Goal: Transaction & Acquisition: Purchase product/service

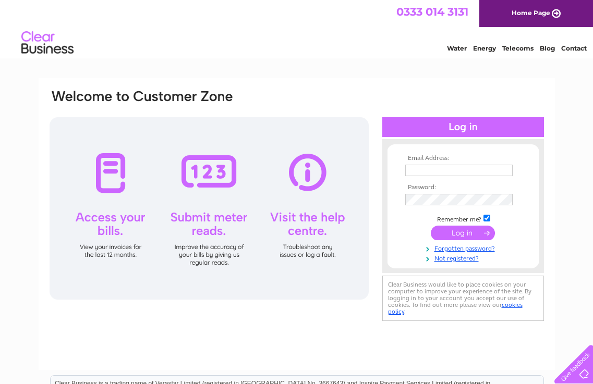
type input "linda.fisher@vqc.uk.com"
click at [462, 234] on input "submit" at bounding box center [463, 233] width 64 height 15
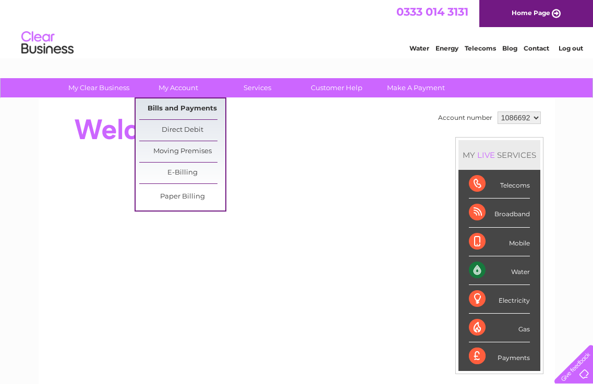
click at [170, 105] on link "Bills and Payments" at bounding box center [182, 109] width 86 height 21
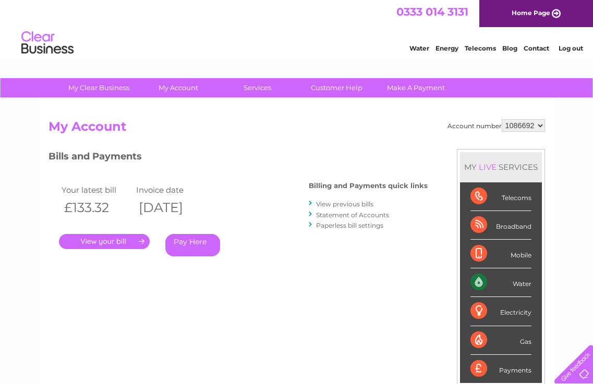
click at [189, 247] on link "Pay Here" at bounding box center [192, 245] width 55 height 22
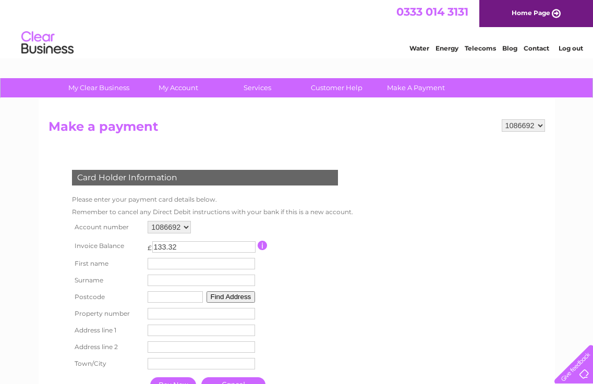
click at [190, 261] on input "text" at bounding box center [201, 263] width 107 height 11
type input "LINDA"
type input "FISHER"
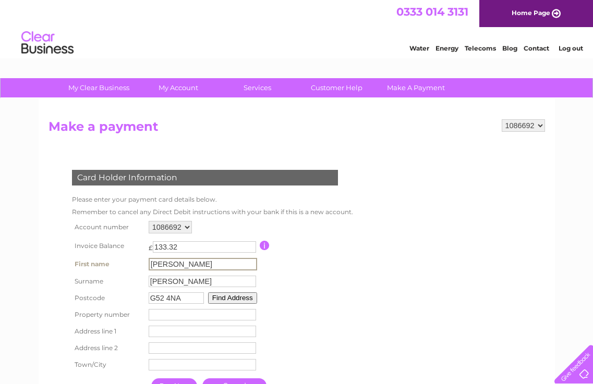
click at [214, 298] on button "Find Address" at bounding box center [232, 297] width 49 height 11
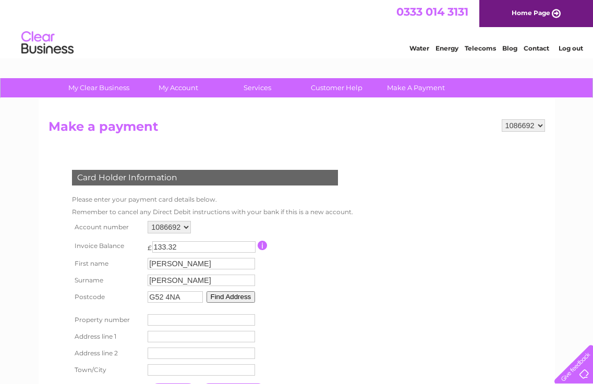
drag, startPoint x: 193, startPoint y: 298, endPoint x: 138, endPoint y: 302, distance: 55.9
click at [138, 302] on tr "Postcode G52 4NA Find Address" at bounding box center [210, 297] width 282 height 17
type input "FK10 2HU"
click at [228, 298] on button "Find Address" at bounding box center [230, 296] width 49 height 11
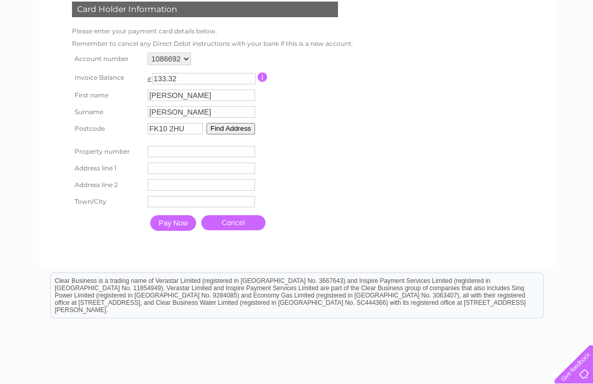
scroll to position [209, 0]
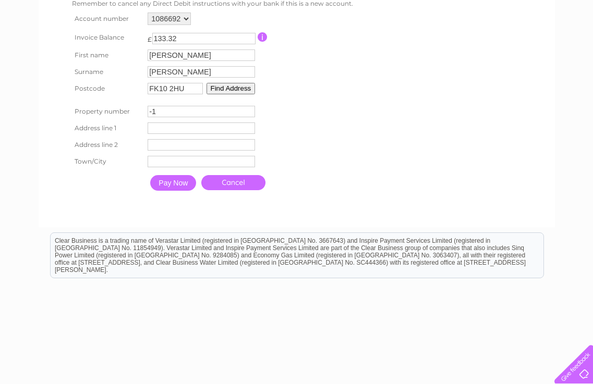
type input "-1"
click at [250, 113] on input "-1" at bounding box center [201, 111] width 107 height 11
click at [233, 86] on button "Find Address" at bounding box center [230, 88] width 49 height 11
drag, startPoint x: 230, startPoint y: 86, endPoint x: 215, endPoint y: 90, distance: 15.7
click at [215, 90] on button "Find Address" at bounding box center [230, 88] width 49 height 11
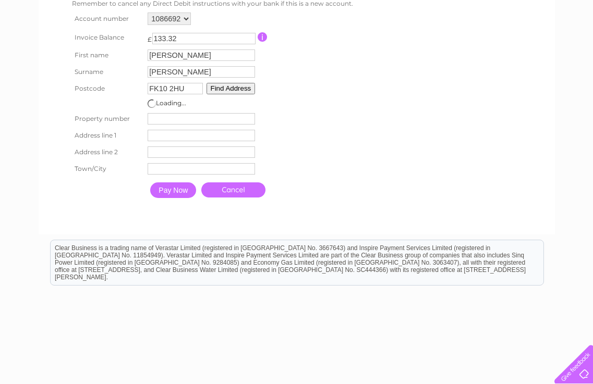
click at [215, 90] on button "Find Address" at bounding box center [230, 88] width 49 height 11
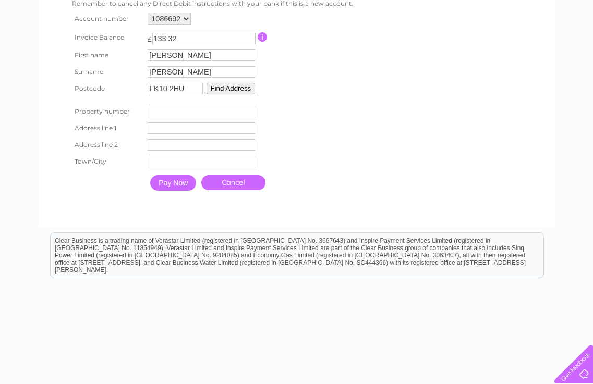
click at [179, 185] on input "Pay Now" at bounding box center [173, 183] width 46 height 16
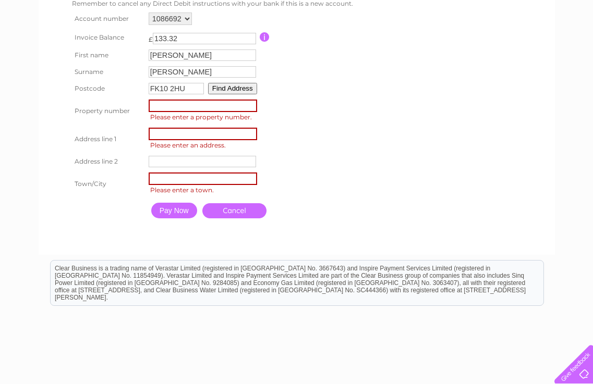
click at [226, 91] on button "Find Address" at bounding box center [232, 88] width 49 height 11
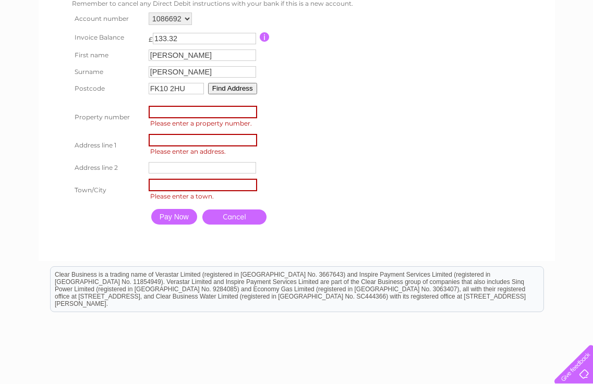
click at [199, 112] on input "number" at bounding box center [203, 112] width 108 height 13
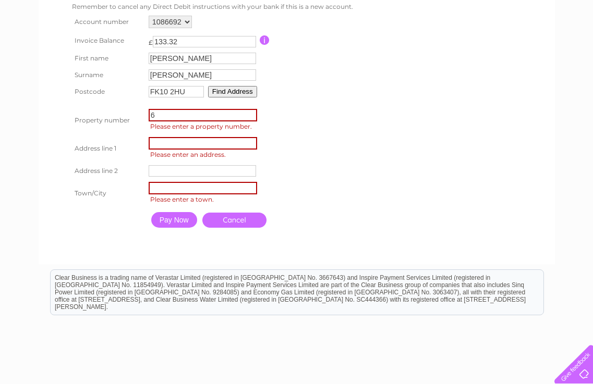
scroll to position [0, 0]
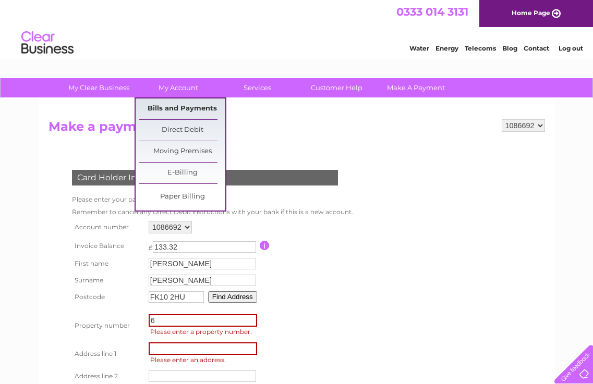
type input "6"
click at [170, 108] on link "Bills and Payments" at bounding box center [182, 109] width 86 height 21
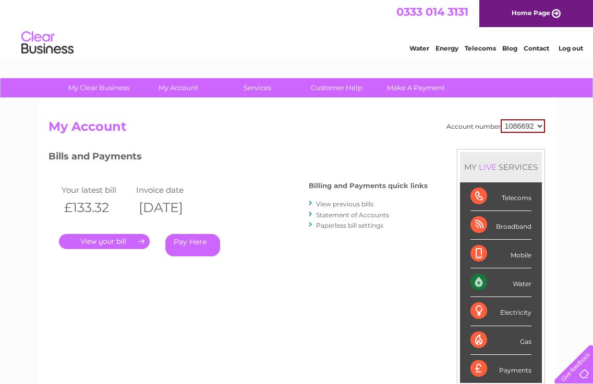
click at [116, 243] on link "." at bounding box center [104, 241] width 91 height 15
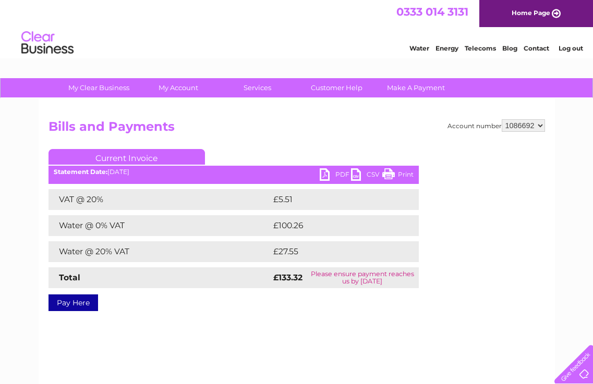
click at [340, 170] on link "PDF" at bounding box center [335, 175] width 31 height 15
click at [77, 305] on link "Pay Here" at bounding box center [73, 303] width 50 height 17
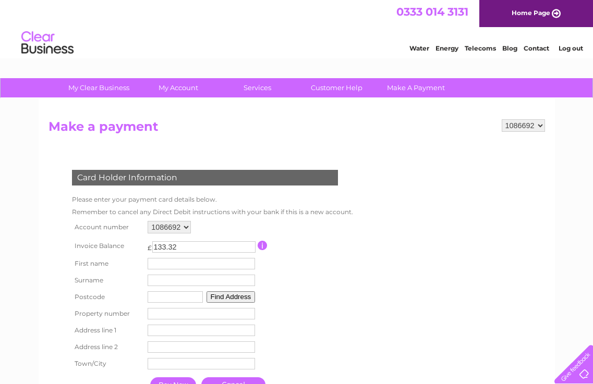
click at [216, 297] on button "Find Address" at bounding box center [230, 296] width 49 height 11
click at [236, 297] on button "Find Address" at bounding box center [230, 296] width 49 height 11
click at [163, 296] on input "text" at bounding box center [175, 296] width 55 height 11
type input "FK10 2HU"
click at [215, 295] on button "Find Address" at bounding box center [230, 296] width 49 height 11
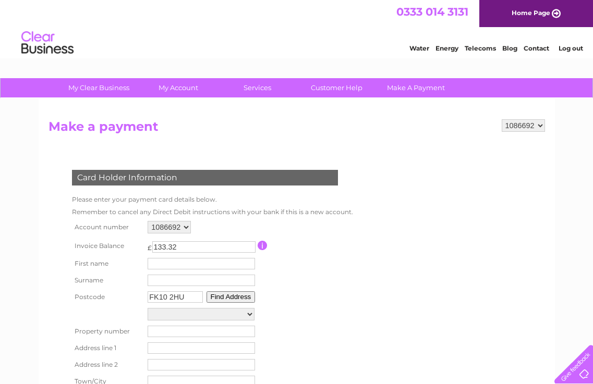
click at [249, 312] on select "East Lodge Forrester Lodge Forrester Lodge Floor 001-Room Com-Rack, Forrester L…" at bounding box center [201, 314] width 107 height 13
select select ",,,Alloa"
click at [148, 308] on select "East Lodge Forrester Lodge Forrester Lodge Floor 001-Room Com-Rack, Forrester L…" at bounding box center [201, 315] width 107 height 14
type input "Alloa"
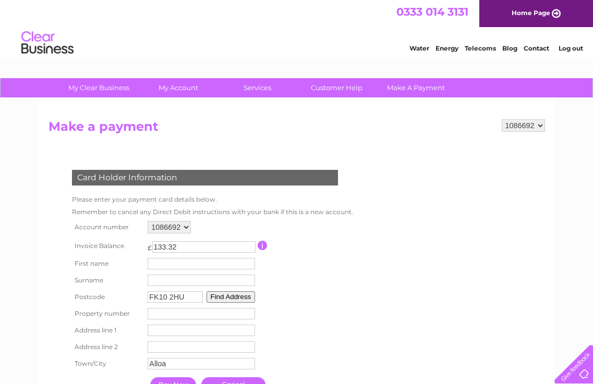
click at [198, 264] on input "text" at bounding box center [201, 263] width 107 height 11
type input "LINDA"
type input "FISHER"
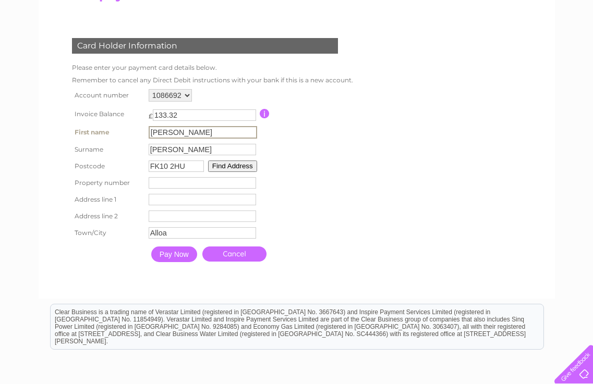
scroll to position [156, 0]
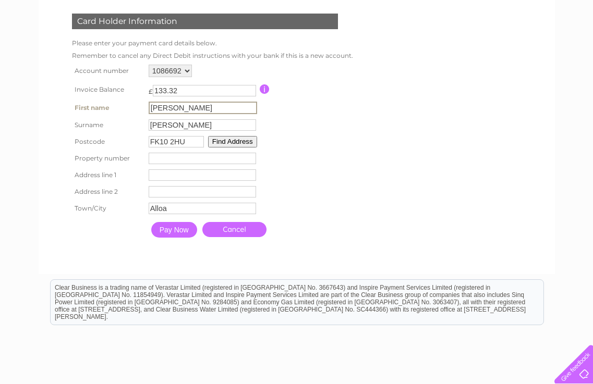
click at [182, 228] on input "Pay Now" at bounding box center [174, 230] width 46 height 16
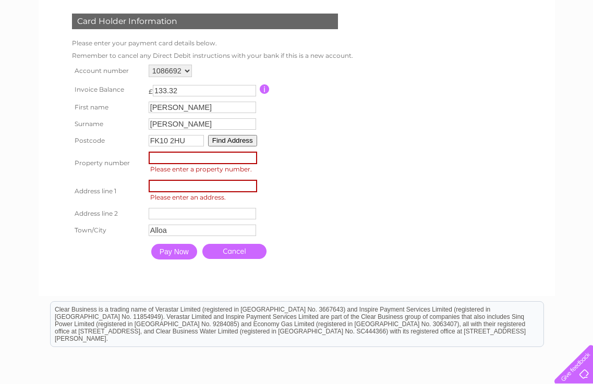
click at [166, 160] on input "number" at bounding box center [203, 158] width 108 height 13
click at [249, 159] on input "-1" at bounding box center [203, 158] width 108 height 13
click at [249, 159] on input "-2" at bounding box center [203, 158] width 108 height 13
click at [249, 159] on input "-3" at bounding box center [203, 158] width 108 height 13
type input "-4"
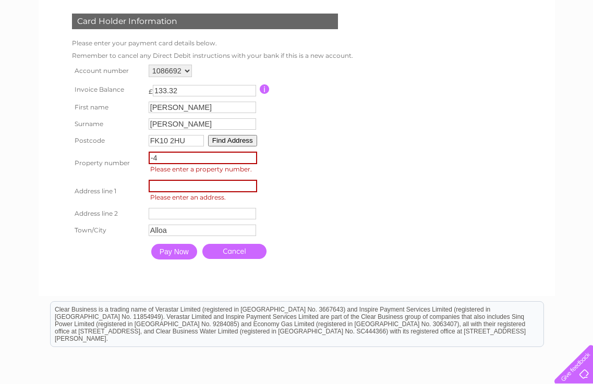
click at [249, 159] on input "-4" at bounding box center [203, 158] width 108 height 13
click at [235, 140] on button "Find Address" at bounding box center [232, 140] width 49 height 11
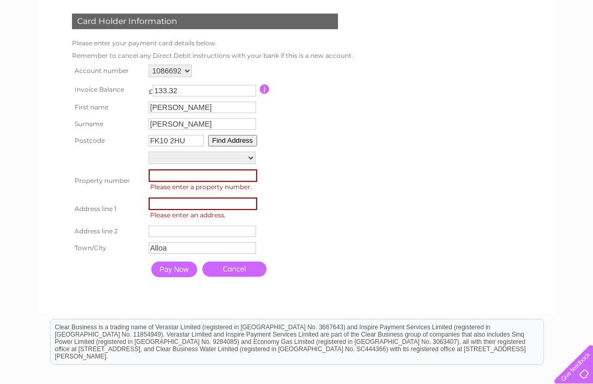
click at [250, 157] on select "East Lodge Forrester Lodge Forrester Lodge Floor 001-Room Com-Rack, Forrester L…" at bounding box center [202, 158] width 107 height 13
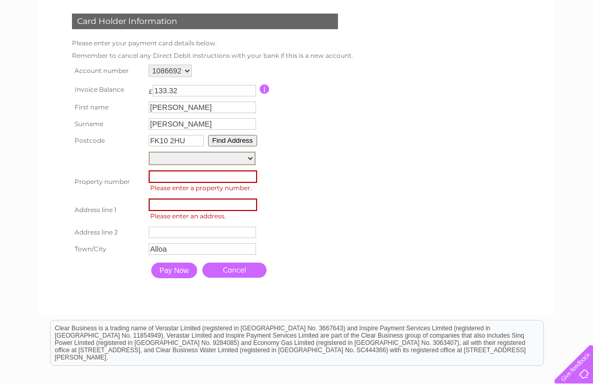
select select ",Tullibody Road,,Alloa"
click at [149, 152] on select "East Lodge Forrester Lodge Forrester Lodge Floor 001-Room Com-Rack, Forrester L…" at bounding box center [202, 159] width 107 height 14
type input "Tullibody Road"
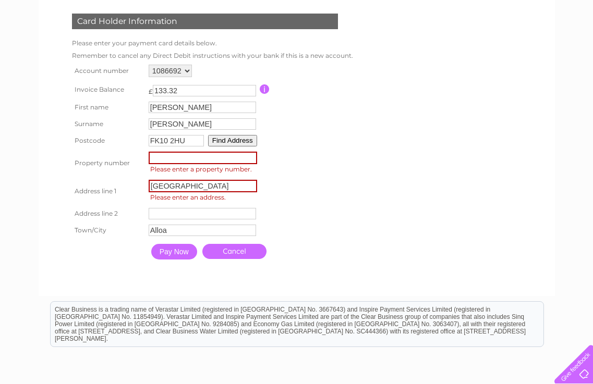
click at [185, 159] on input "number" at bounding box center [203, 158] width 108 height 13
type input "6"
click at [184, 250] on input "Pay Now" at bounding box center [174, 252] width 46 height 16
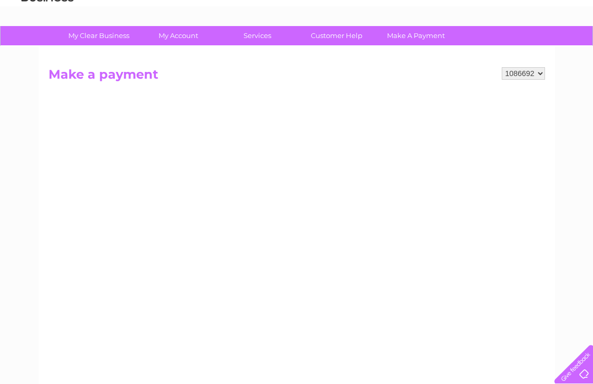
scroll to position [104, 0]
